Goal: Task Accomplishment & Management: Complete application form

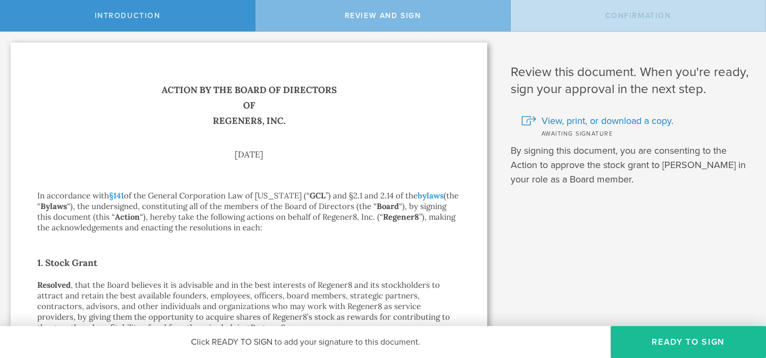
click at [663, 349] on button "Ready to Sign" at bounding box center [688, 342] width 155 height 32
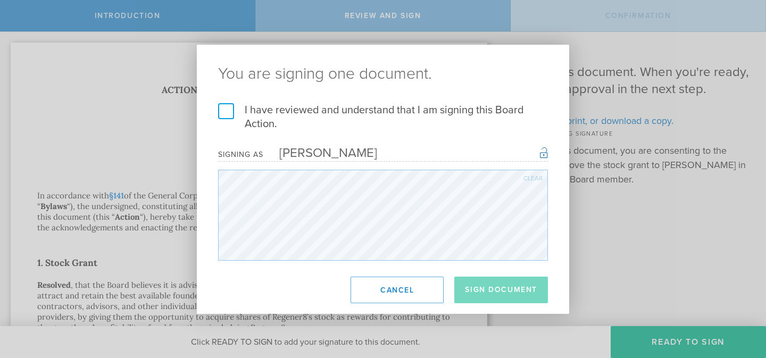
click at [223, 110] on label "I have reviewed and understand that I am signing this Board Action." at bounding box center [383, 117] width 330 height 28
click at [0, 0] on input "I have reviewed and understand that I am signing this Board Action." at bounding box center [0, 0] width 0 height 0
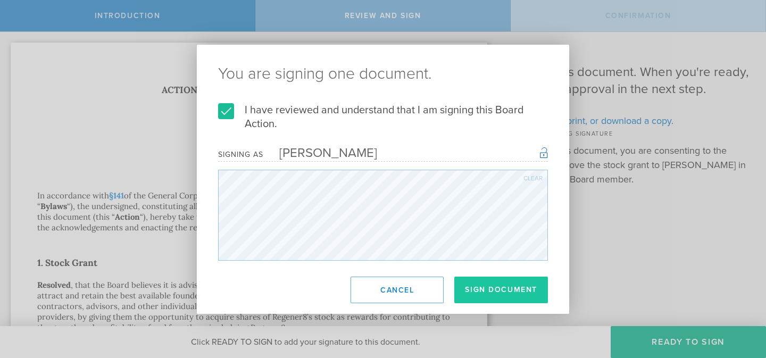
click at [517, 293] on button "Sign Document" at bounding box center [501, 290] width 94 height 27
